Goal: Task Accomplishment & Management: Use online tool/utility

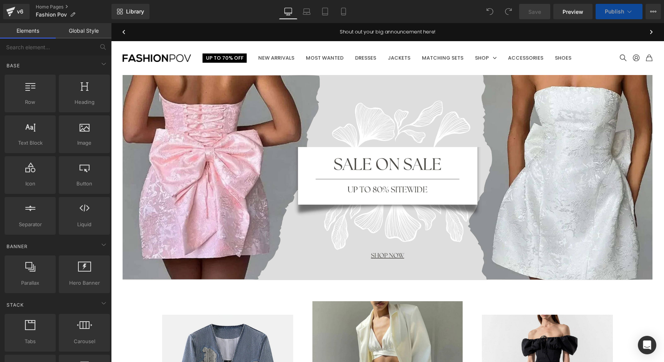
click at [367, 72] on div "Navigation Menu Up To 70% Off (1) New Arrivals (2) Most Wanted (3) Dresses (4) …" at bounding box center [382, 58] width 542 height 34
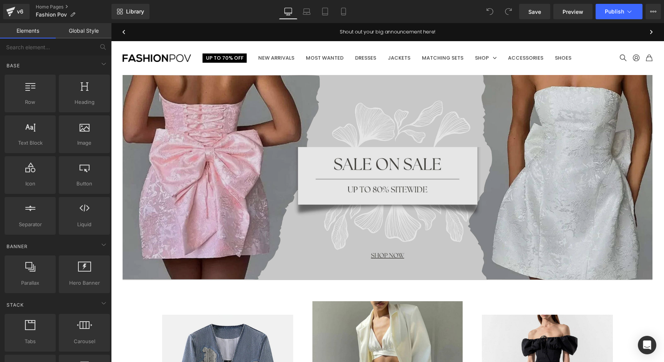
click at [242, 112] on img at bounding box center [388, 177] width 530 height 205
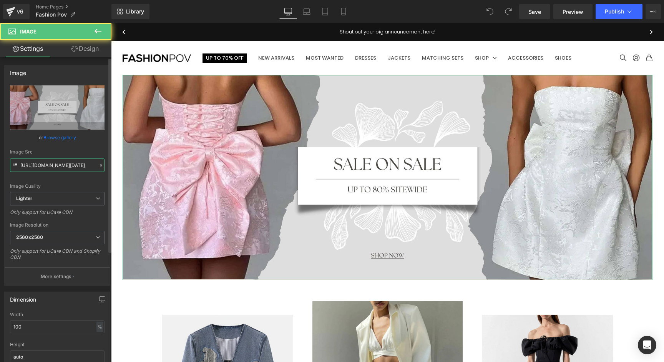
click at [48, 168] on input "[URL][DOMAIN_NAME][DATE]" at bounding box center [57, 164] width 95 height 13
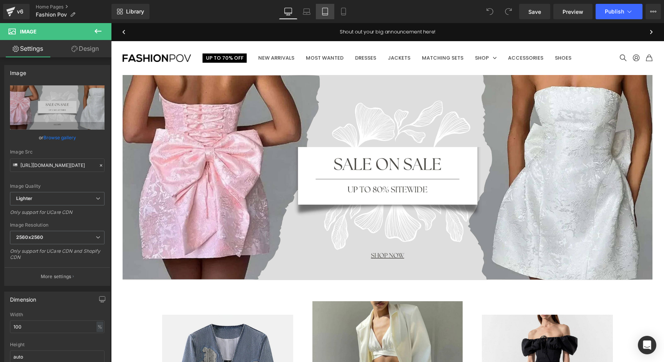
click at [329, 17] on link "Tablet" at bounding box center [325, 11] width 18 height 15
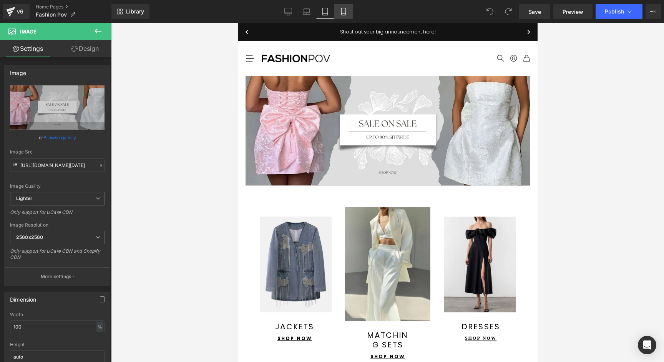
click at [341, 14] on icon at bounding box center [343, 11] width 4 height 7
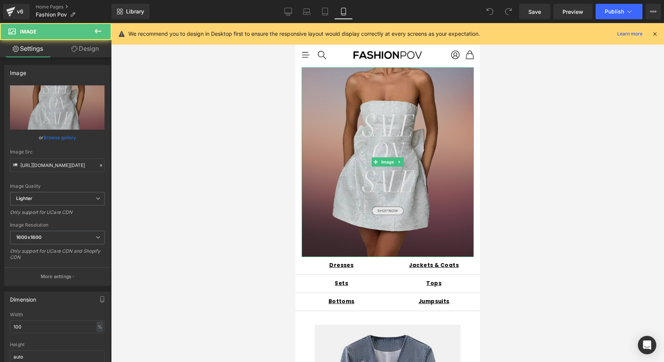
click at [344, 98] on img at bounding box center [387, 162] width 172 height 190
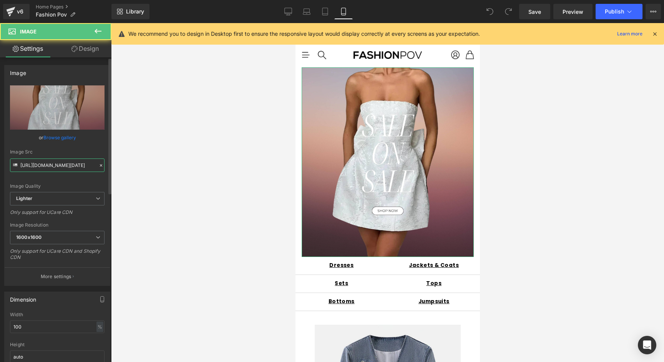
click at [62, 168] on input "https://ucarecdn.com/74bbf0b8-7623-41d0-8eba-b2c96325fcb5/-/format/auto/-/previ…" at bounding box center [57, 164] width 95 height 13
type input "https://ucarecdn.com/74bbf0b8-7623-41d0-8eba-b2c96325fcb5/-/format/auto/-/previ…"
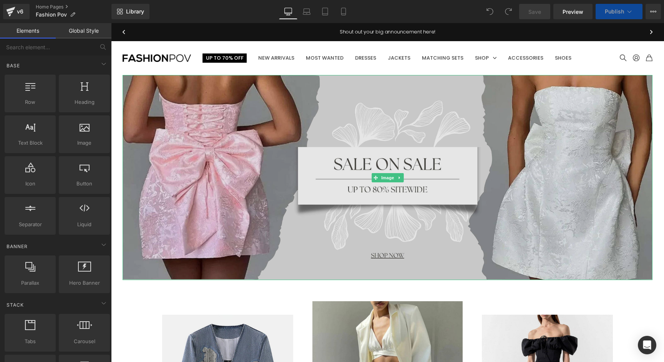
click at [204, 142] on img at bounding box center [388, 177] width 530 height 205
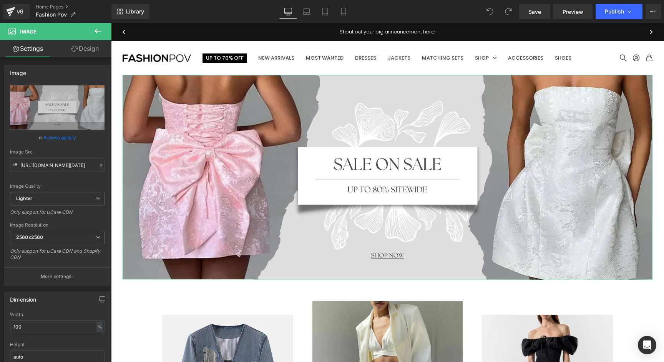
scroll to position [0, 259]
drag, startPoint x: 69, startPoint y: 165, endPoint x: 57, endPoint y: 165, distance: 12.7
click at [57, 165] on input "[URL][DOMAIN_NAME][DATE]" at bounding box center [57, 164] width 95 height 13
click at [53, 166] on input "[URL][DOMAIN_NAME][DATE]" at bounding box center [57, 164] width 95 height 13
